Goal: Task Accomplishment & Management: Use online tool/utility

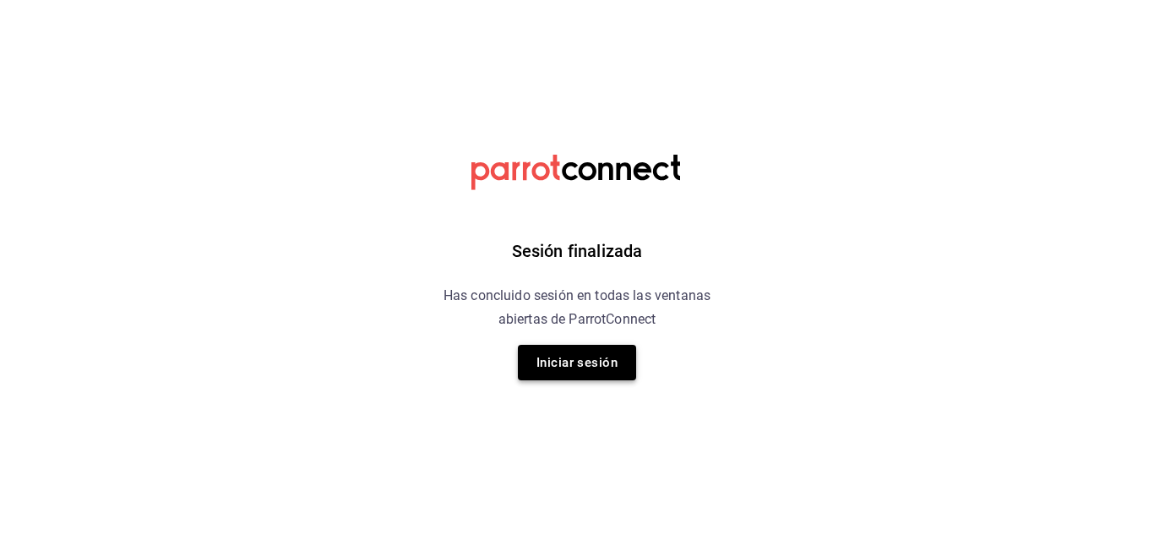
click at [583, 371] on button "Iniciar sesión" at bounding box center [577, 362] width 118 height 35
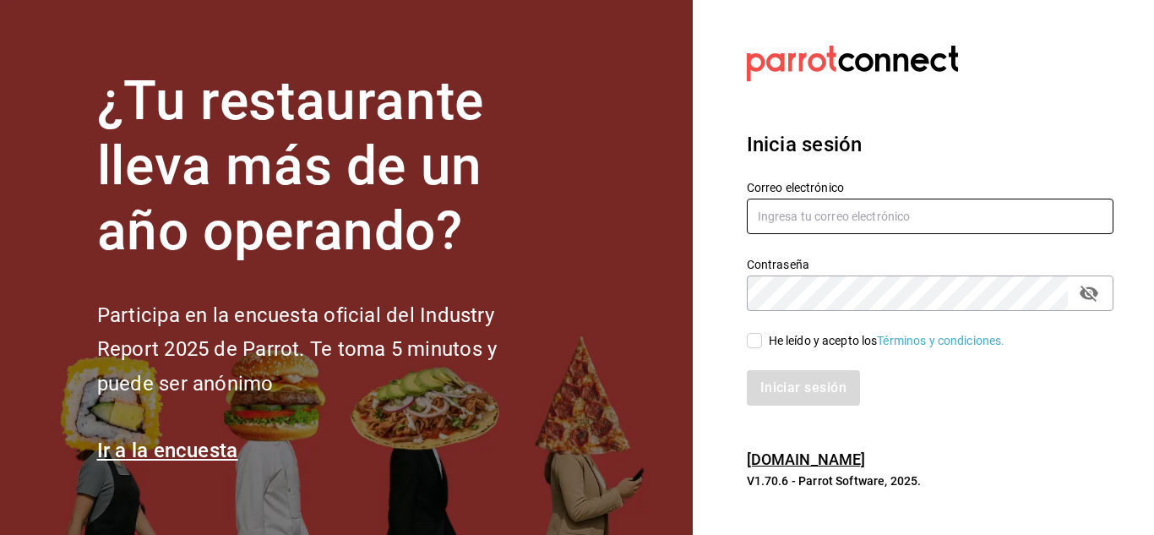
click at [831, 207] on input "text" at bounding box center [930, 216] width 367 height 35
type input "[EMAIL_ADDRESS][DOMAIN_NAME]"
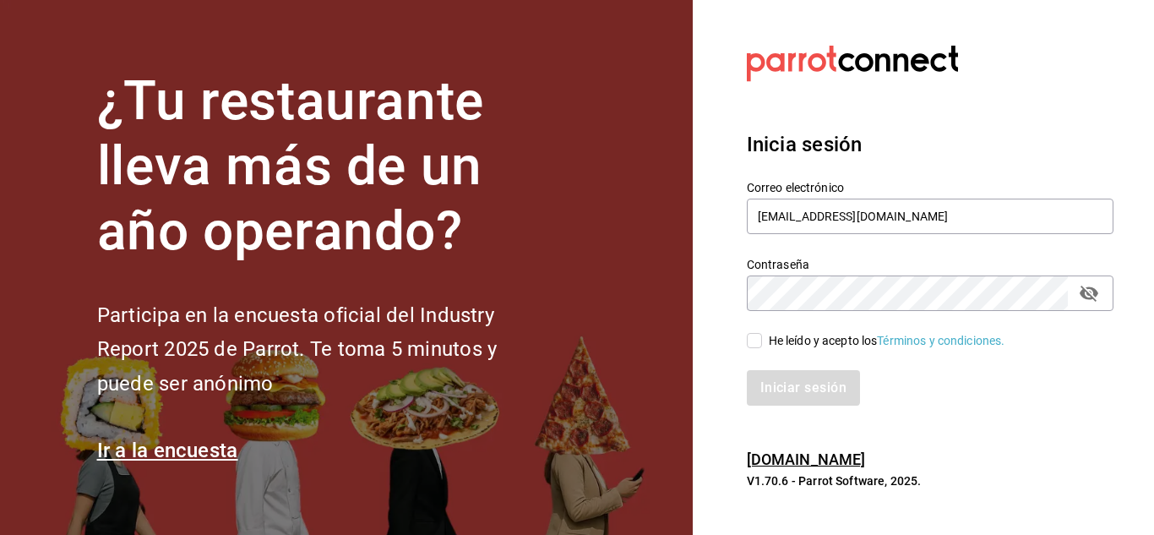
click at [803, 329] on div "He leído y acepto los Términos y condiciones." at bounding box center [920, 330] width 387 height 39
click at [761, 342] on input "He leído y acepto los Términos y condiciones." at bounding box center [754, 340] width 15 height 15
checkbox input "true"
click at [831, 393] on button "Iniciar sesión" at bounding box center [804, 387] width 115 height 35
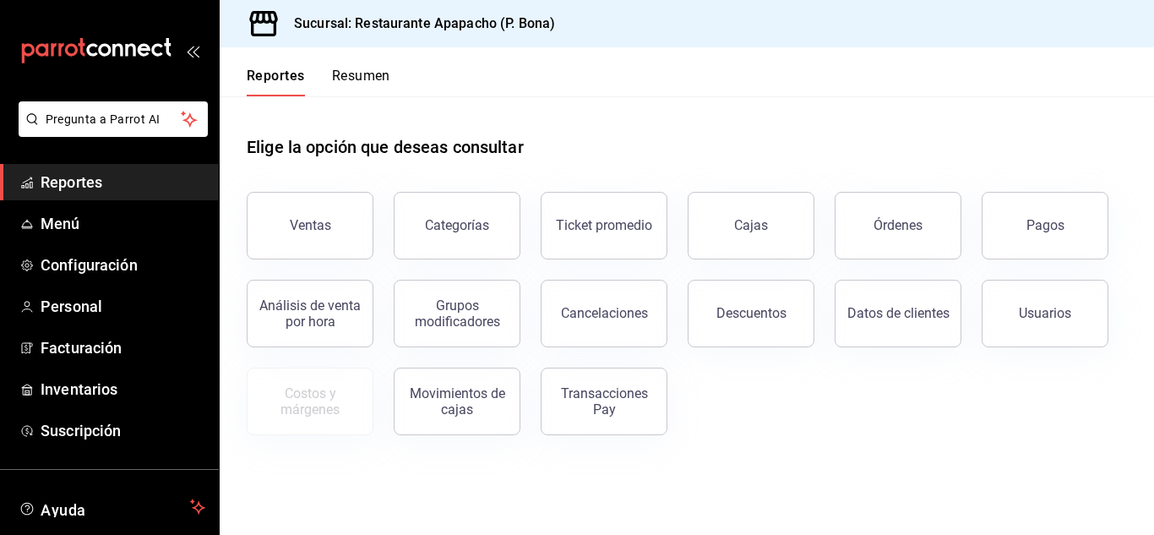
click at [318, 236] on button "Ventas" at bounding box center [310, 226] width 127 height 68
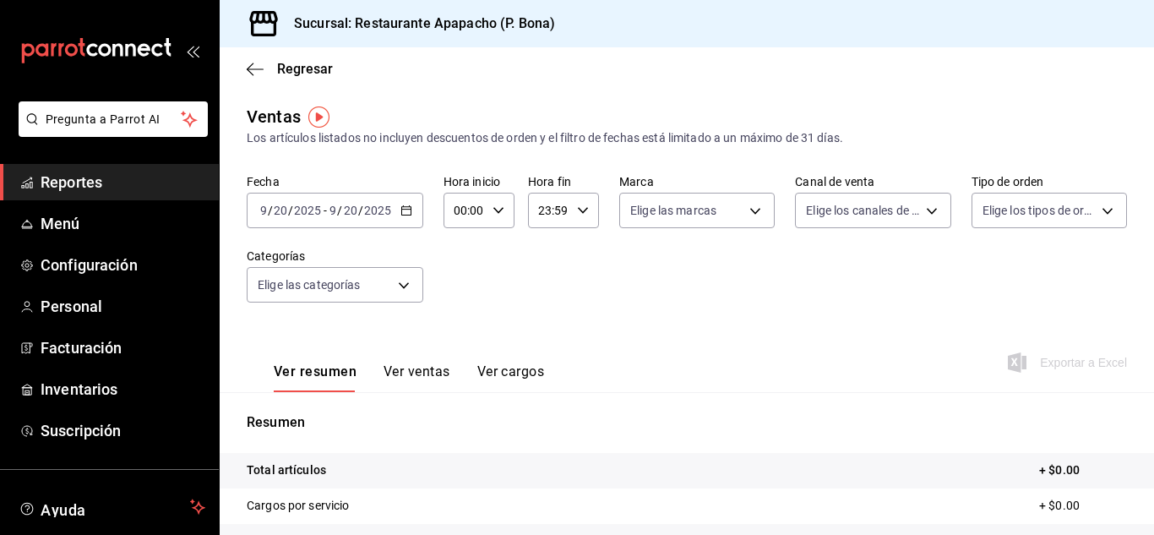
click at [411, 209] on div "[DATE] [DATE] - [DATE] [DATE]" at bounding box center [335, 210] width 177 height 35
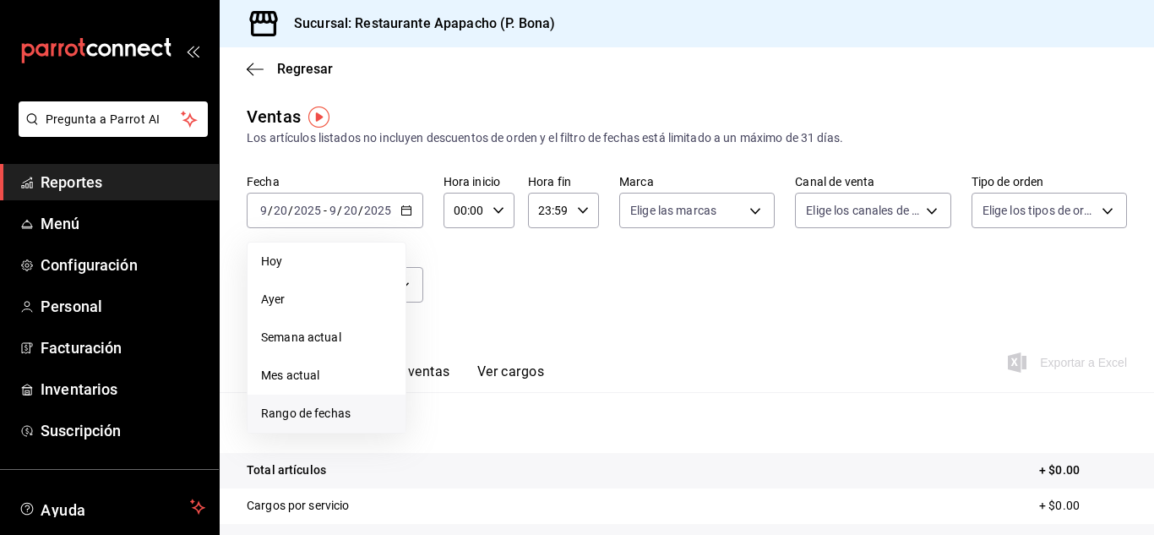
click at [337, 412] on span "Rango de fechas" at bounding box center [326, 414] width 131 height 18
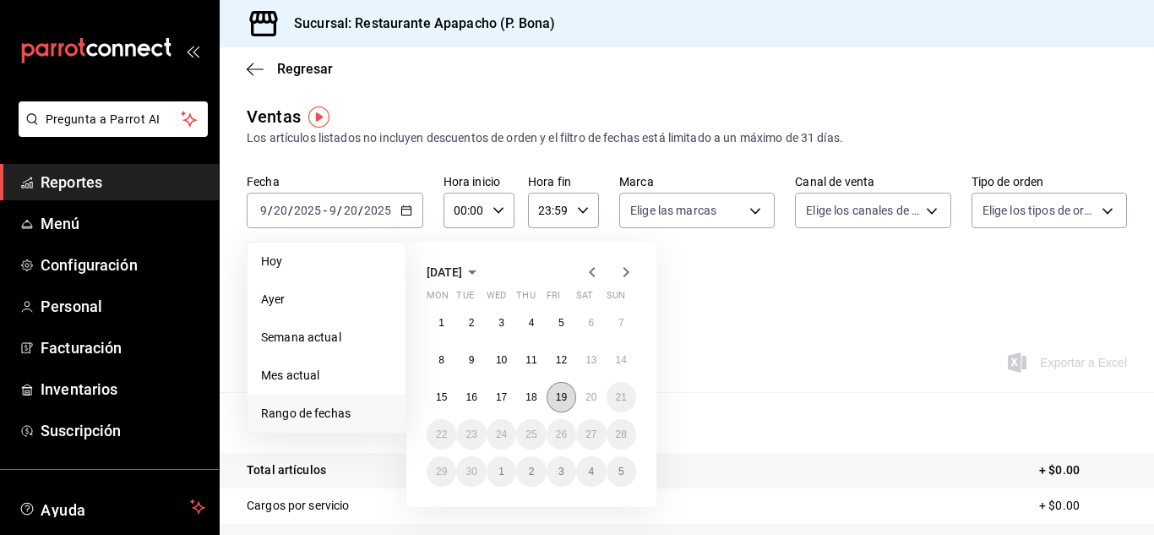
click at [564, 395] on abbr "19" at bounding box center [561, 397] width 11 height 12
